Goal: Check status

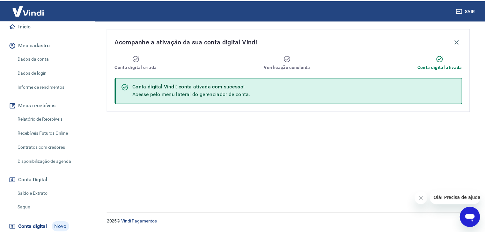
scroll to position [96, 0]
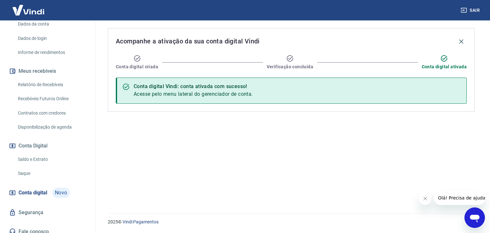
click at [30, 159] on link "Saldo e Extrato" at bounding box center [51, 159] width 72 height 13
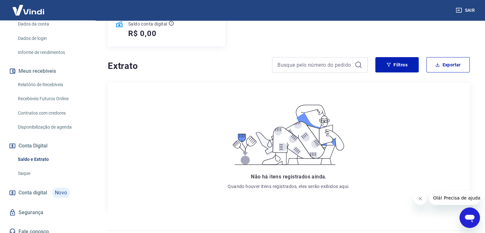
scroll to position [96, 0]
